Goal: Communication & Community: Answer question/provide support

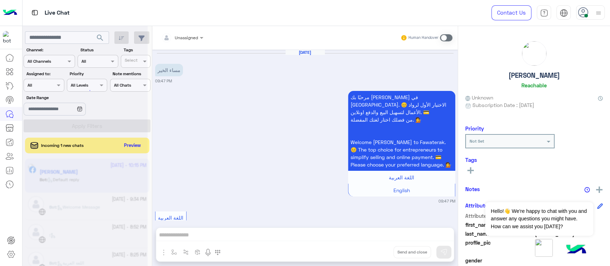
scroll to position [419, 0]
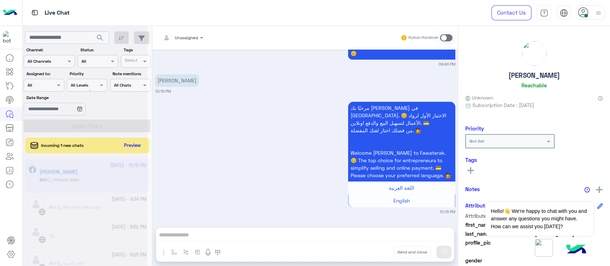
click at [132, 144] on div at bounding box center [84, 136] width 125 height 266
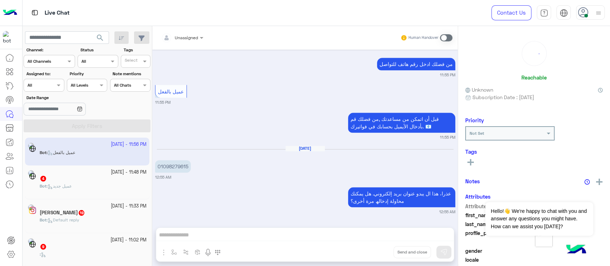
scroll to position [420, 0]
click at [66, 187] on span "عميل جديد" at bounding box center [59, 186] width 24 height 5
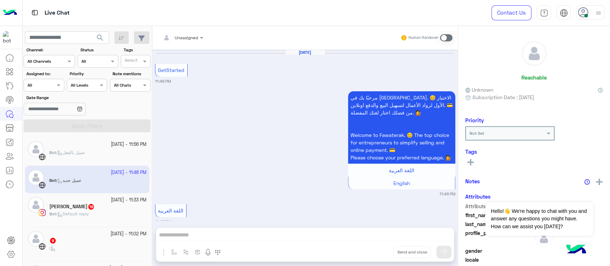
scroll to position [220, 0]
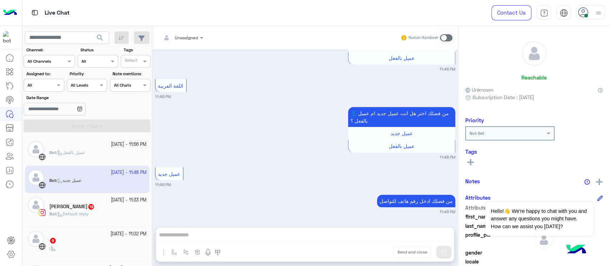
click at [86, 210] on div "[PERSON_NAME] 19" at bounding box center [97, 207] width 97 height 7
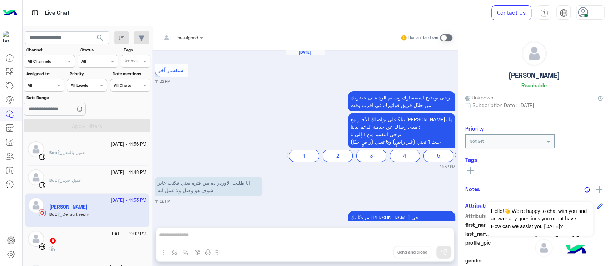
scroll to position [1407, 0]
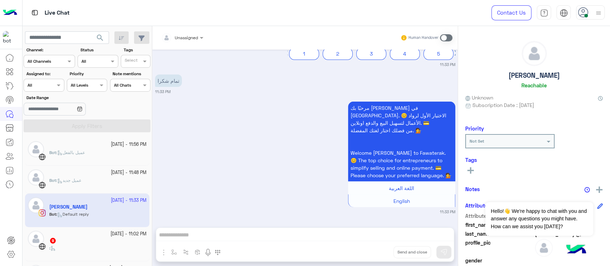
click at [96, 243] on div "9" at bounding box center [97, 241] width 97 height 7
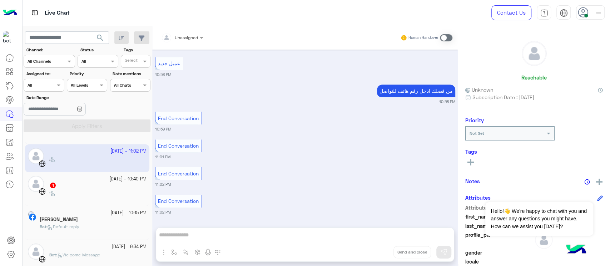
scroll to position [85, 0]
click at [101, 182] on div "1" at bounding box center [97, 184] width 97 height 7
